Goal: Information Seeking & Learning: Compare options

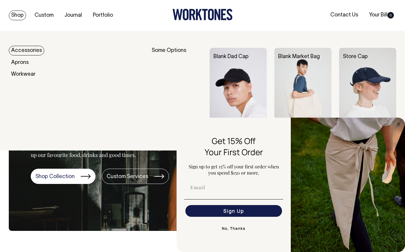
click at [14, 14] on link "Shop" at bounding box center [17, 16] width 17 height 10
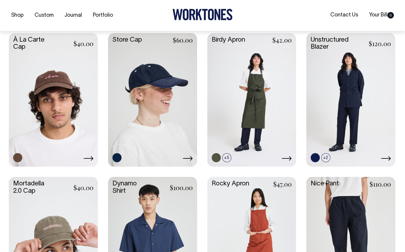
scroll to position [283, 0]
click at [267, 157] on link at bounding box center [269, 157] width 9 height 9
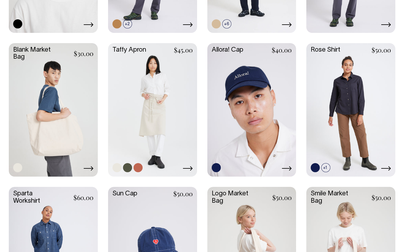
scroll to position [703, 0]
click at [138, 168] on link at bounding box center [138, 167] width 9 height 9
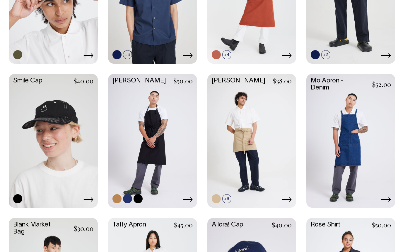
scroll to position [529, 0]
click at [151, 134] on link at bounding box center [152, 140] width 89 height 132
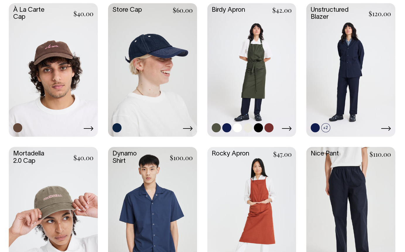
scroll to position [312, 0]
click at [252, 64] on link at bounding box center [251, 70] width 89 height 132
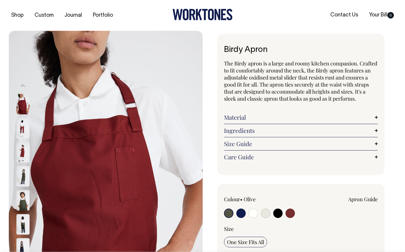
radio input "true"
select select "Burgundy"
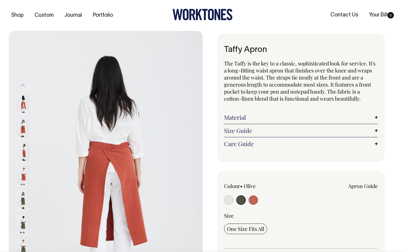
radio input "true"
select select "Rust"
click at [239, 198] on input "radio" at bounding box center [240, 199] width 9 height 9
radio input "true"
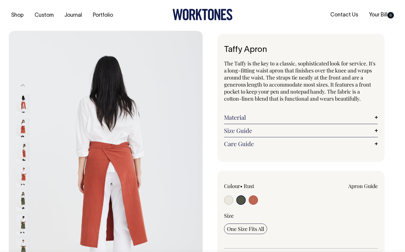
radio input "true"
select select "Olive"
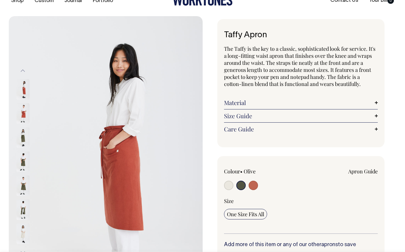
scroll to position [14, 0]
click at [238, 185] on input "radio" at bounding box center [240, 185] width 9 height 9
click at [239, 185] on input "radio" at bounding box center [240, 185] width 9 height 9
click at [231, 186] on input "radio" at bounding box center [228, 185] width 9 height 9
radio input "true"
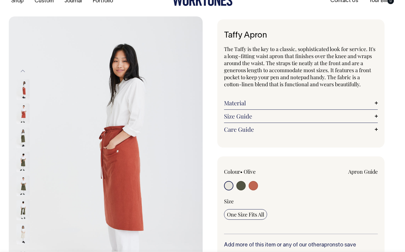
radio input "false"
select select "Natural"
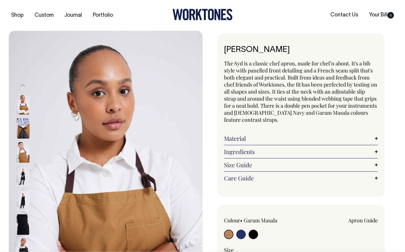
click at [251, 232] on input "radio" at bounding box center [253, 233] width 9 height 9
radio input "true"
select select "Black"
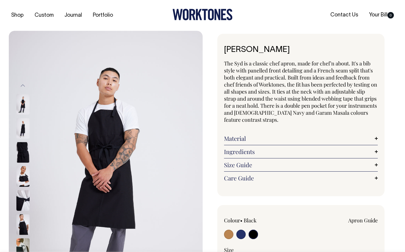
click at [243, 232] on input "radio" at bounding box center [240, 233] width 9 height 9
radio input "true"
select select "[DEMOGRAPHIC_DATA] Navy"
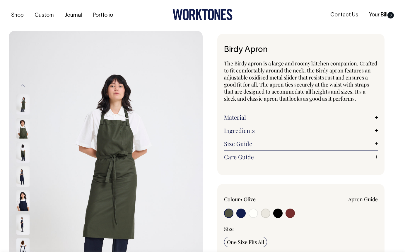
click at [31, 130] on div at bounding box center [30, 128] width 29 height 24
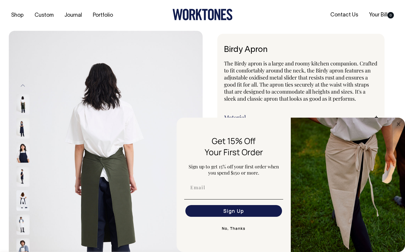
click at [23, 149] on img at bounding box center [22, 152] width 13 height 21
